Goal: Task Accomplishment & Management: Manage account settings

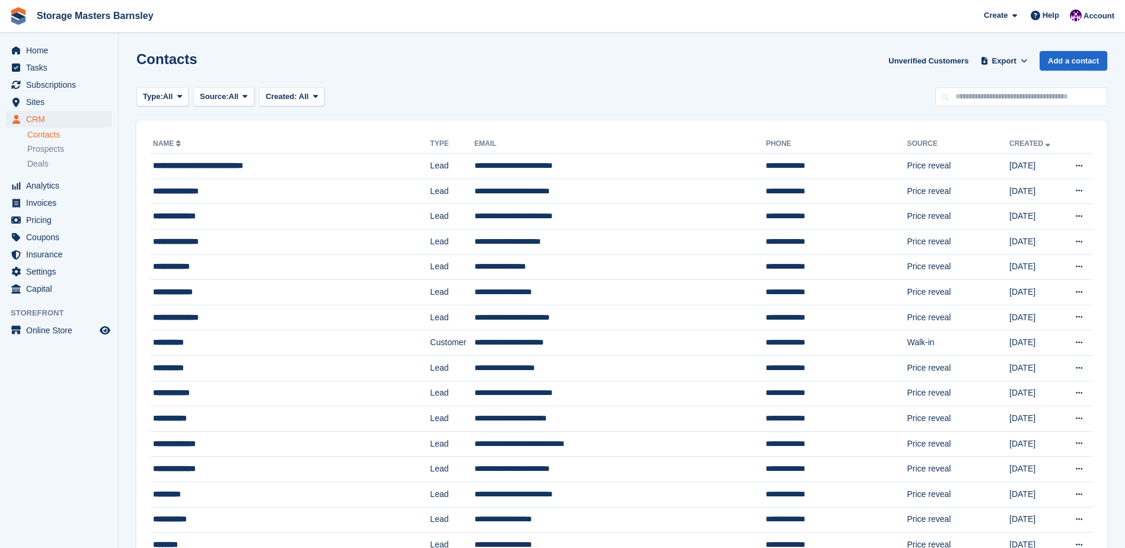
drag, startPoint x: 0, startPoint y: 0, endPoint x: 69, endPoint y: 155, distance: 169.9
click at [69, 155] on li "Prospects" at bounding box center [72, 149] width 91 height 14
click at [61, 153] on span "Prospects" at bounding box center [45, 148] width 37 height 11
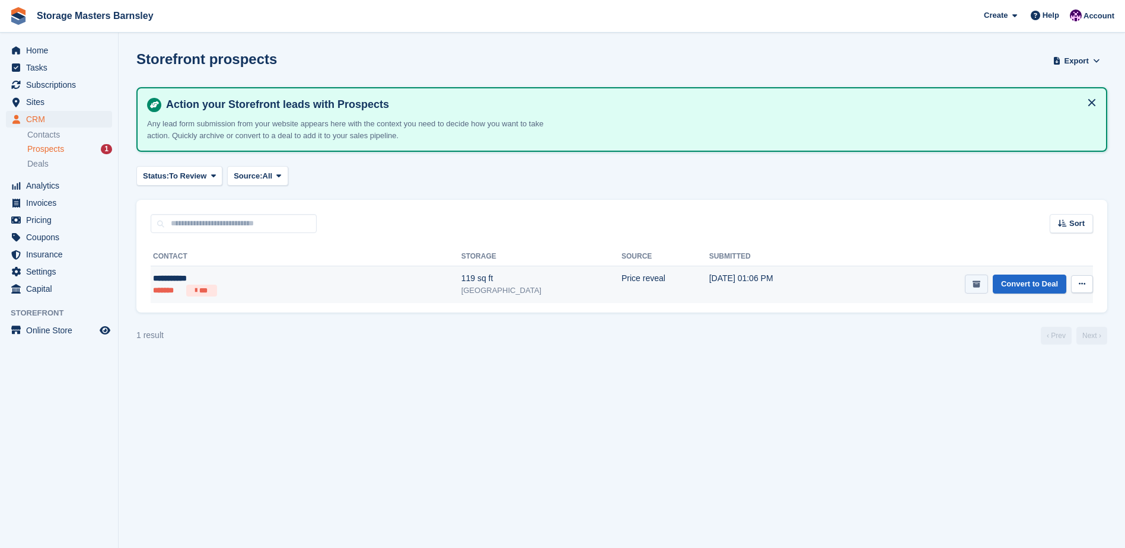
click at [980, 286] on icon "submit" at bounding box center [976, 284] width 8 height 8
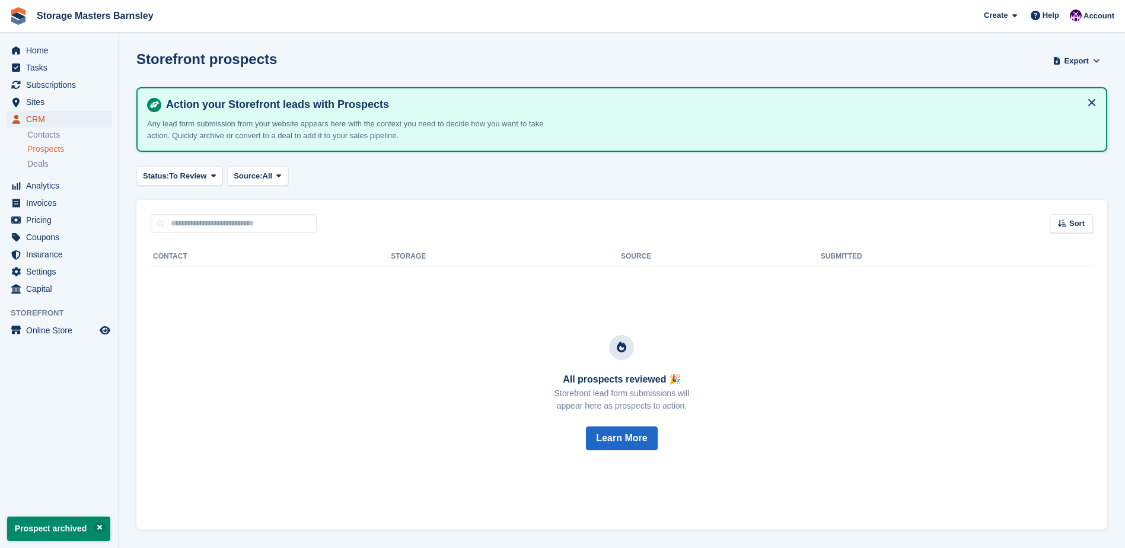
click at [90, 126] on span "CRM" at bounding box center [61, 119] width 71 height 17
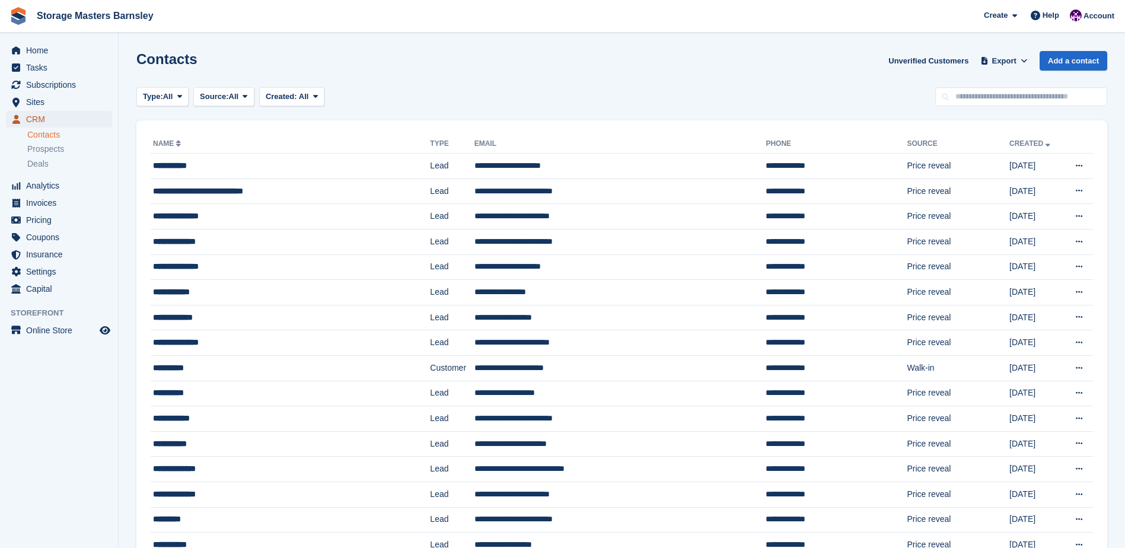
click at [50, 117] on span "CRM" at bounding box center [61, 119] width 71 height 17
click at [1014, 92] on input "text" at bounding box center [1021, 97] width 172 height 20
type input "****"
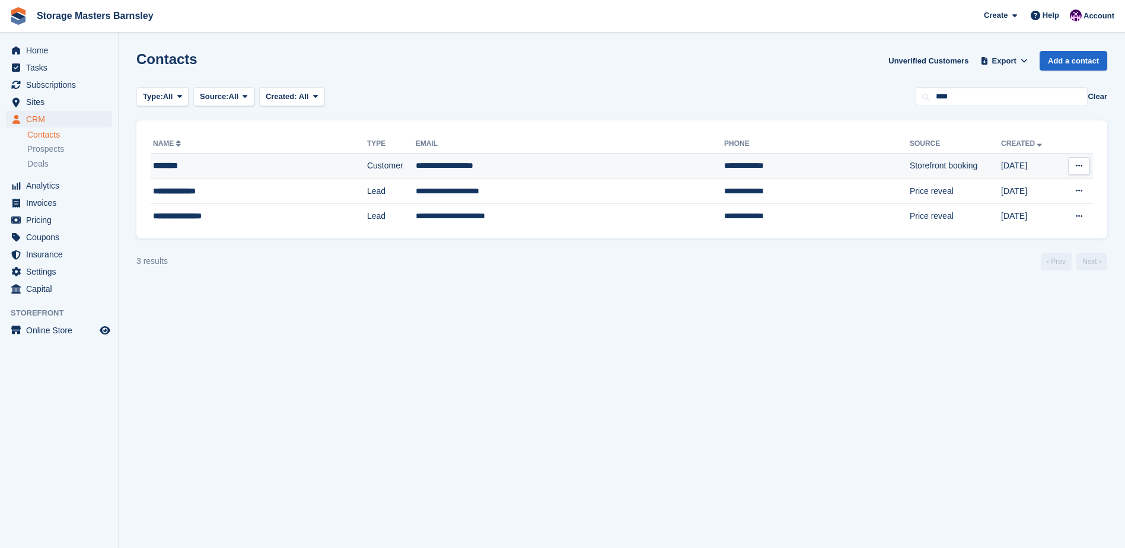
click at [307, 166] on div "********" at bounding box center [232, 165] width 158 height 12
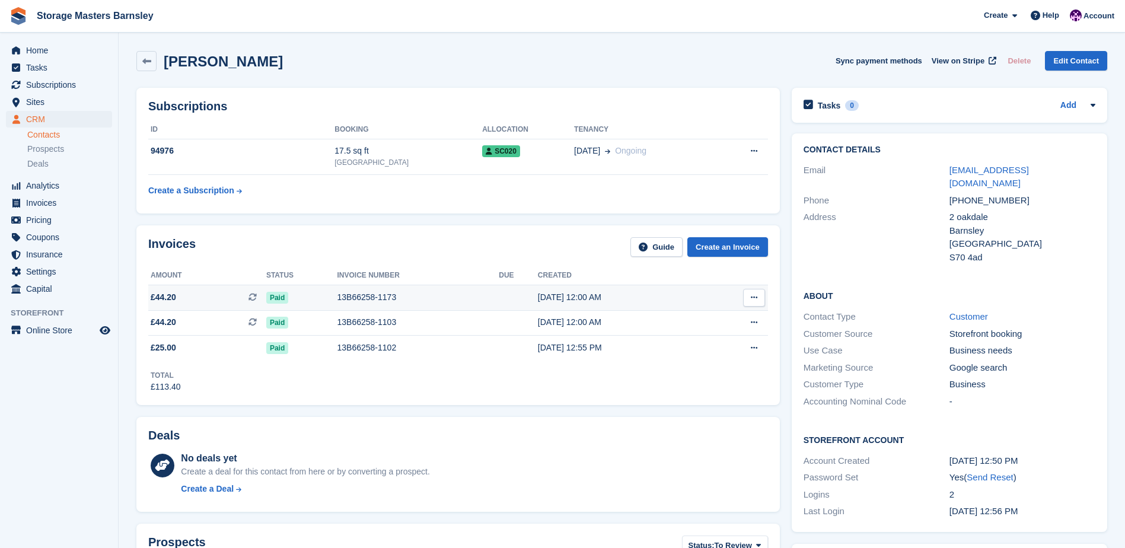
click at [499, 296] on td at bounding box center [518, 297] width 39 height 25
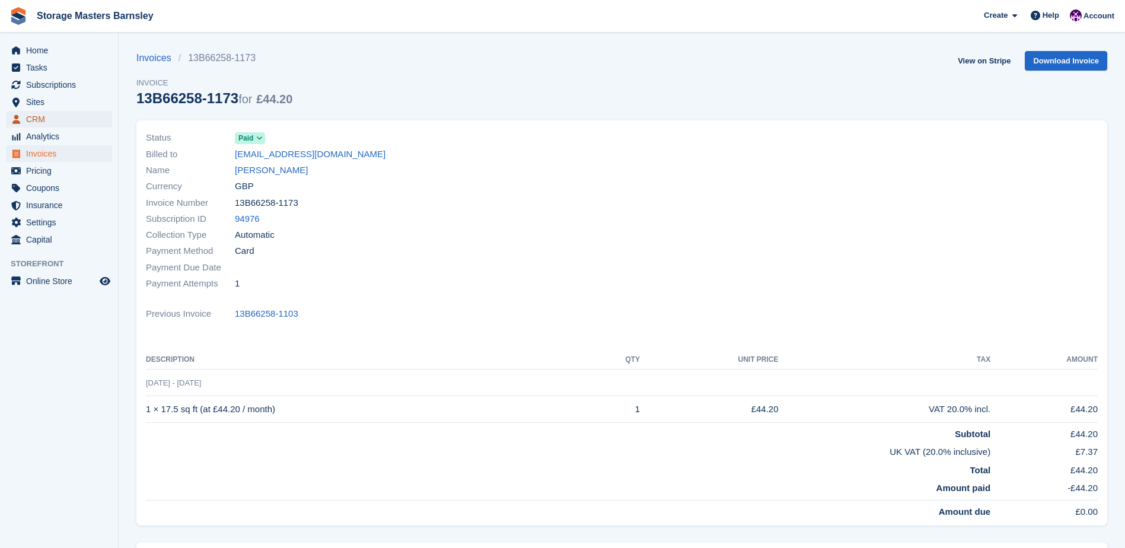
click at [46, 122] on span "CRM" at bounding box center [61, 119] width 71 height 17
